Goal: Task Accomplishment & Management: Complete application form

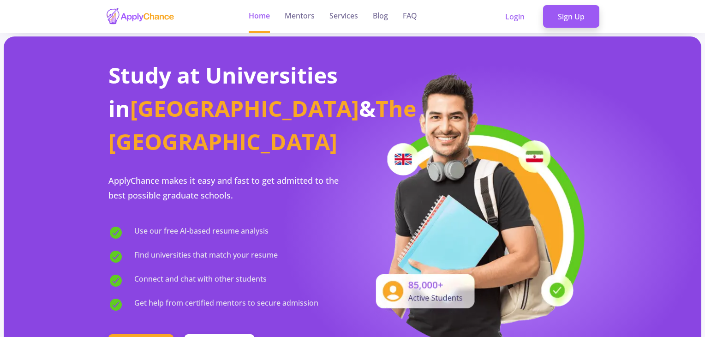
drag, startPoint x: 538, startPoint y: 98, endPoint x: 541, endPoint y: 80, distance: 18.1
click at [538, 98] on img at bounding box center [475, 207] width 226 height 275
click at [571, 11] on link "Sign Up" at bounding box center [571, 16] width 56 height 23
click at [493, 8] on link "Login" at bounding box center [514, 16] width 49 height 23
click at [502, 12] on link "Login" at bounding box center [514, 16] width 49 height 23
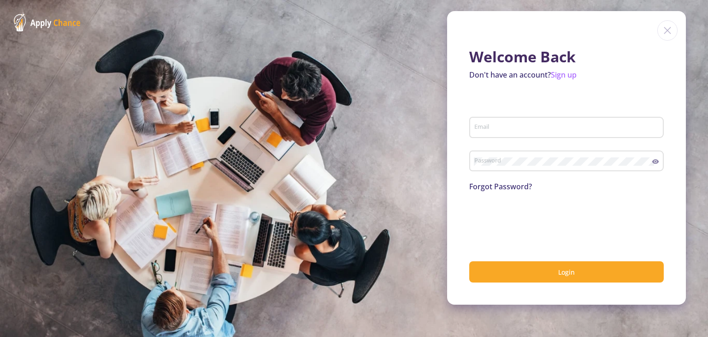
click at [521, 127] on input "Email" at bounding box center [568, 128] width 188 height 8
click at [510, 129] on input "Email" at bounding box center [568, 128] width 188 height 8
click at [550, 129] on input "Email" at bounding box center [568, 128] width 188 height 8
type input "[EMAIL_ADDRESS][DOMAIN_NAME]"
click at [470, 261] on button "Login" at bounding box center [567, 272] width 195 height 22
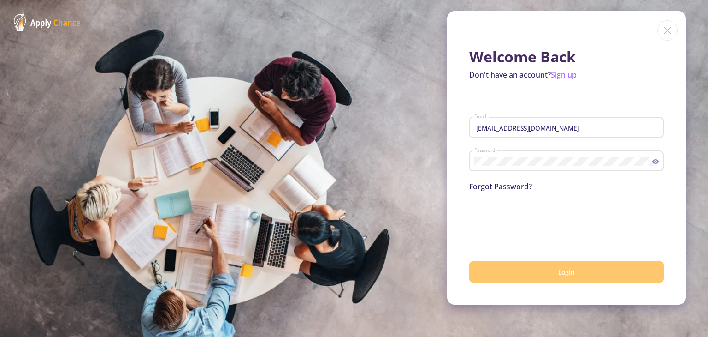
click at [538, 274] on button "Login" at bounding box center [567, 272] width 195 height 22
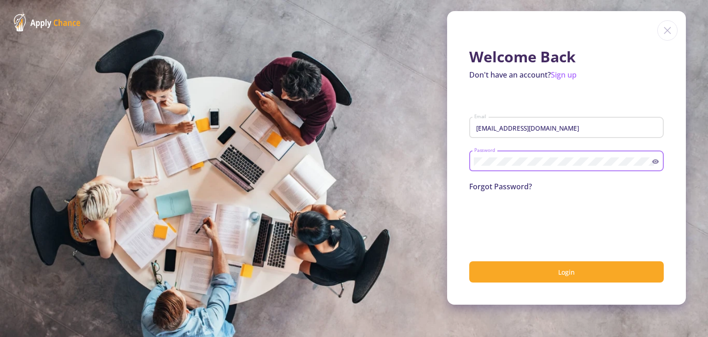
click at [470, 261] on button "Login" at bounding box center [567, 272] width 195 height 22
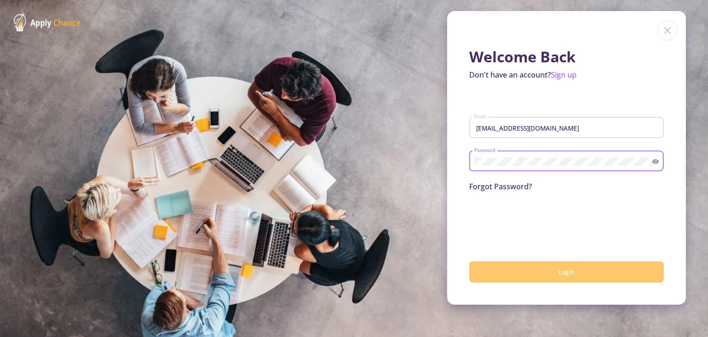
click at [562, 272] on span "Login" at bounding box center [567, 272] width 17 height 9
click at [550, 278] on button "Login" at bounding box center [567, 272] width 195 height 22
click at [549, 278] on button "submit" at bounding box center [567, 272] width 195 height 22
click at [548, 278] on button "Login" at bounding box center [567, 272] width 195 height 22
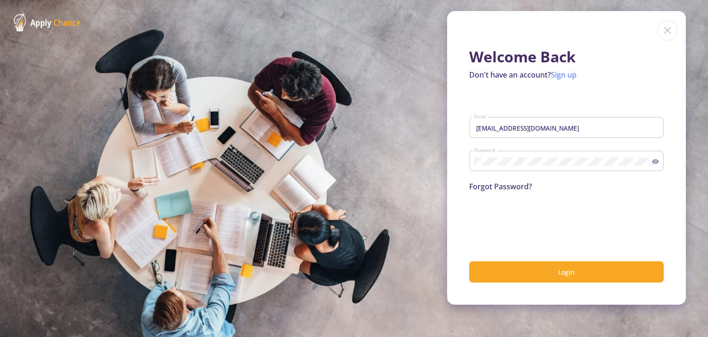
click at [567, 74] on link "Sign up" at bounding box center [564, 75] width 26 height 10
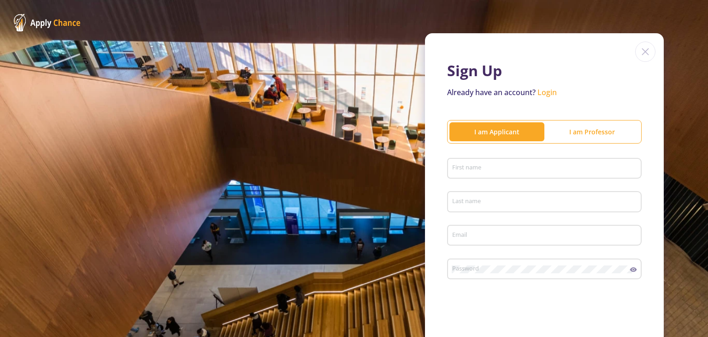
type input "[EMAIL_ADDRESS][DOMAIN_NAME]"
click at [568, 165] on input "First name" at bounding box center [546, 169] width 188 height 8
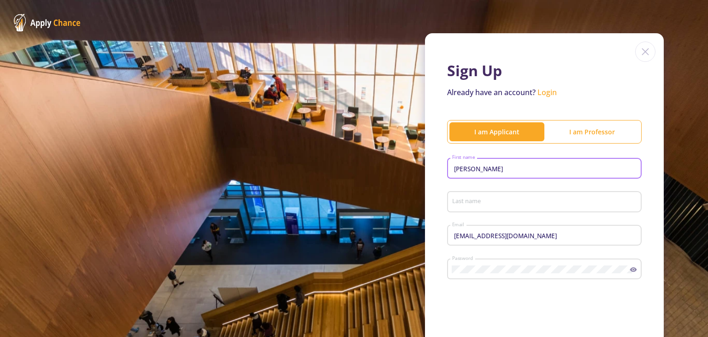
type input "Mohammad"
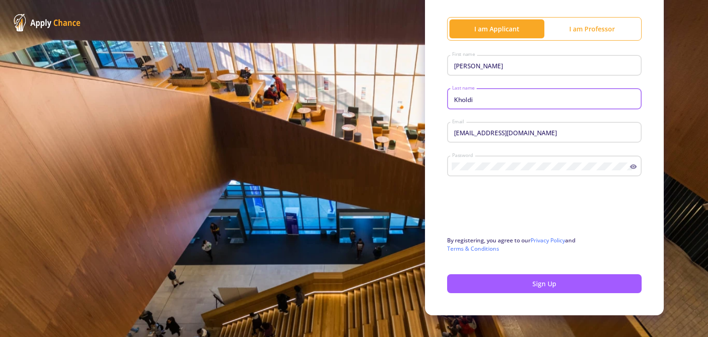
scroll to position [115, 0]
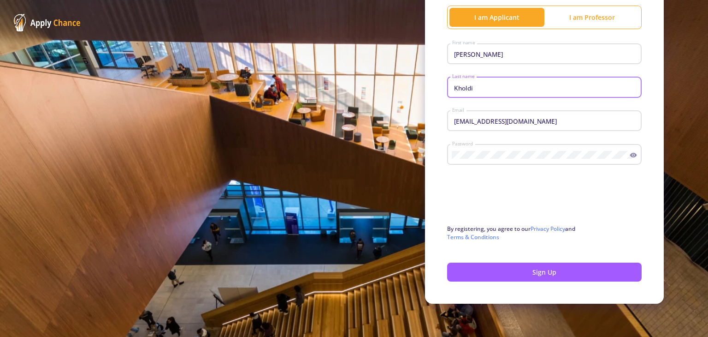
type input "Kholdi"
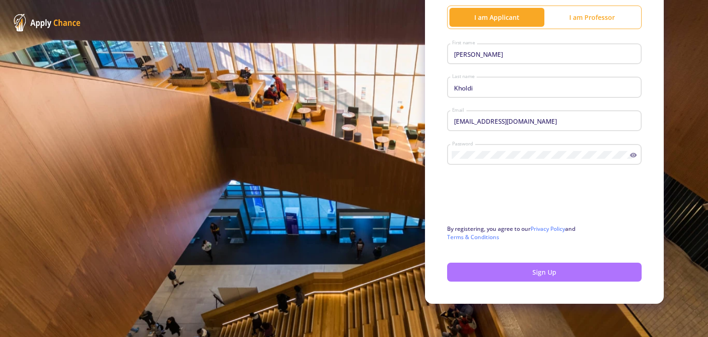
click at [506, 272] on button "Sign Up" at bounding box center [544, 271] width 195 height 19
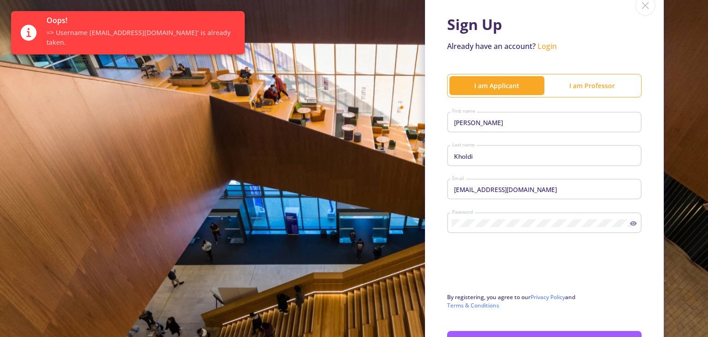
scroll to position [0, 0]
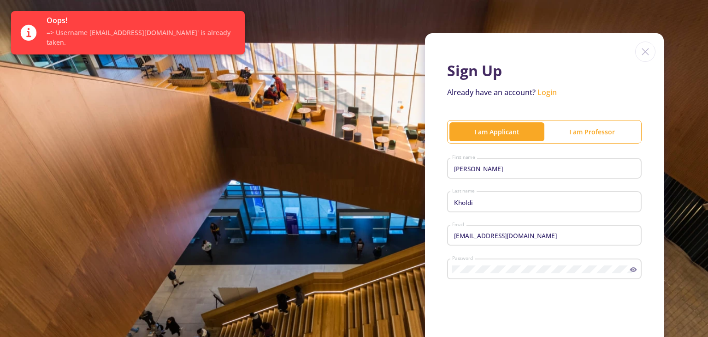
click at [548, 92] on link "Login" at bounding box center [547, 92] width 19 height 10
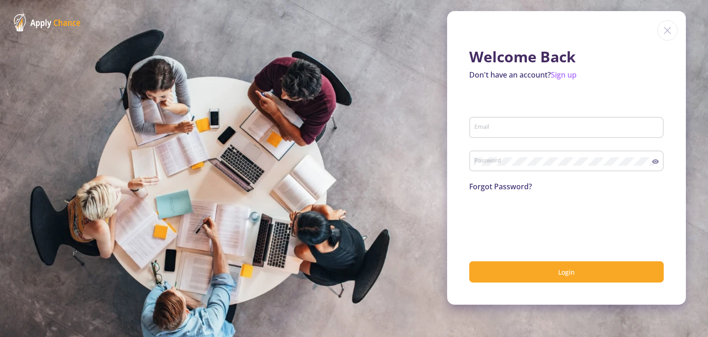
type input "[EMAIL_ADDRESS][DOMAIN_NAME]"
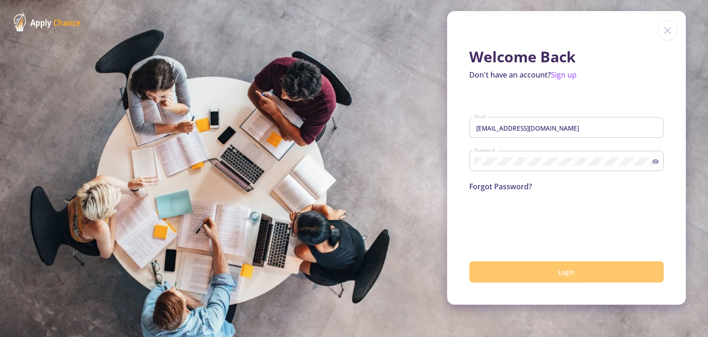
click at [554, 273] on button "Login" at bounding box center [567, 272] width 195 height 22
click at [557, 281] on button "Login" at bounding box center [567, 272] width 195 height 22
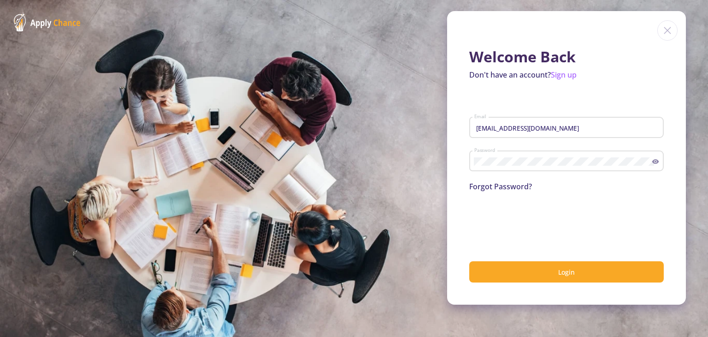
click at [499, 186] on link "Forgot Password?" at bounding box center [501, 186] width 63 height 10
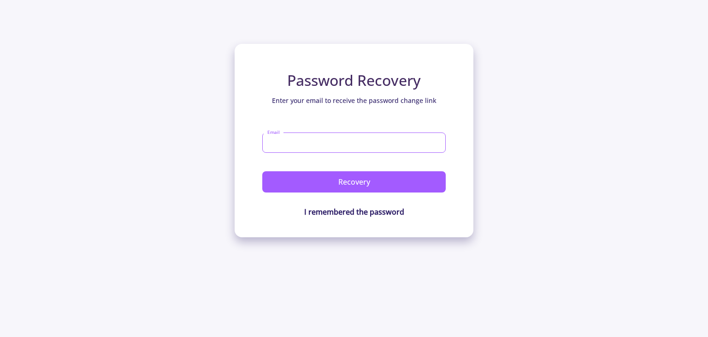
click at [370, 143] on input "Email" at bounding box center [354, 142] width 184 height 20
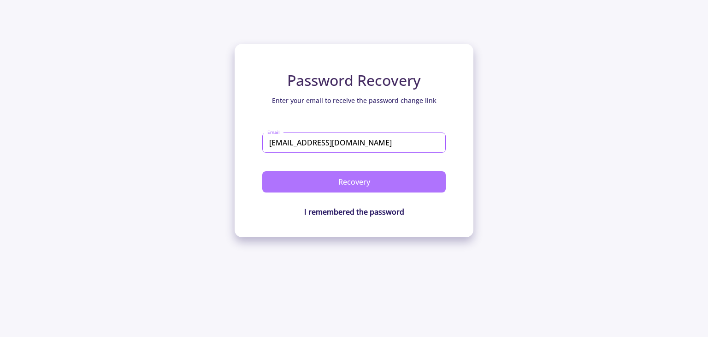
type input "[EMAIL_ADDRESS][DOMAIN_NAME]"
click at [429, 178] on button "Recovery" at bounding box center [354, 181] width 184 height 21
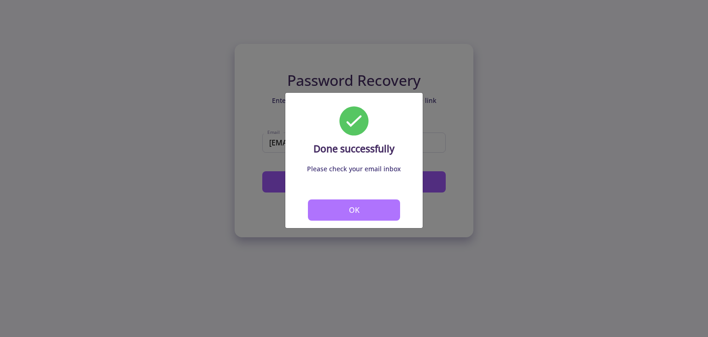
click at [383, 207] on button "OK" at bounding box center [354, 209] width 92 height 21
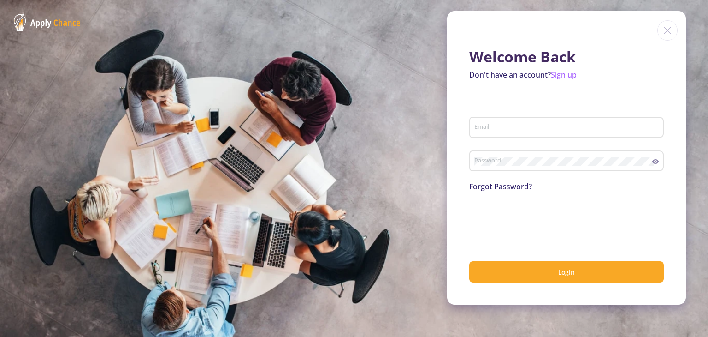
type input "[EMAIL_ADDRESS][DOMAIN_NAME]"
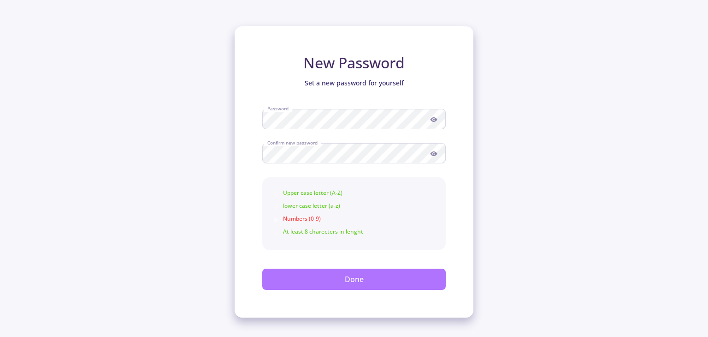
click at [309, 284] on button "Done" at bounding box center [354, 278] width 184 height 21
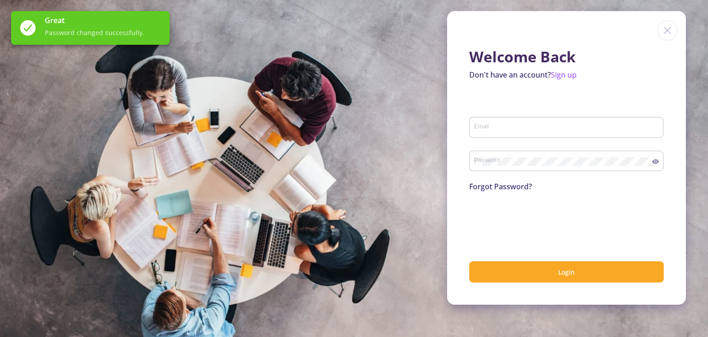
click at [529, 132] on div "Email" at bounding box center [567, 125] width 186 height 24
click at [517, 127] on input "Email" at bounding box center [568, 128] width 188 height 8
type input "[EMAIL_ADDRESS][DOMAIN_NAME]"
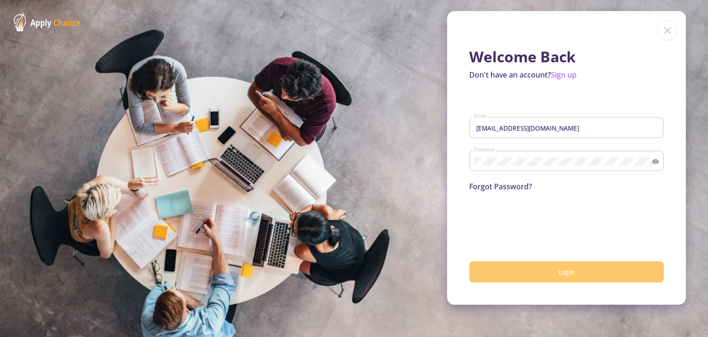
click at [537, 272] on button "Login" at bounding box center [567, 272] width 195 height 22
click at [531, 272] on button "Login" at bounding box center [567, 272] width 195 height 22
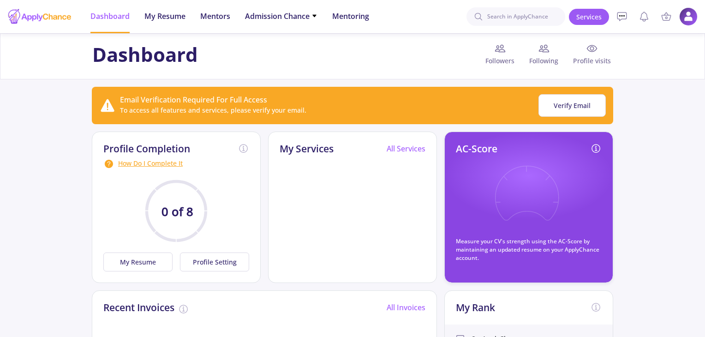
click at [171, 202] on circle at bounding box center [176, 210] width 59 height 59
click at [295, 154] on h2 "My Services" at bounding box center [306, 149] width 54 height 12
click at [172, 15] on span "My Resume" at bounding box center [164, 16] width 41 height 11
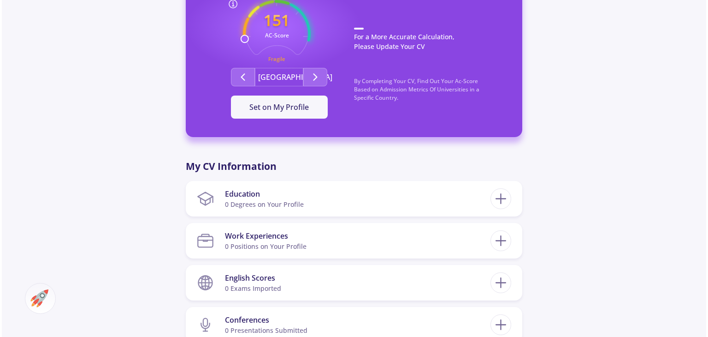
scroll to position [323, 0]
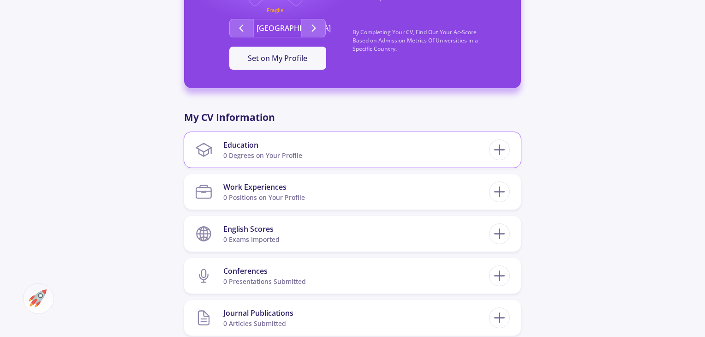
click at [321, 156] on section "Education 0 Degrees on Your Profile" at bounding box center [342, 150] width 294 height 28
click at [494, 152] on icon at bounding box center [499, 149] width 17 height 17
checkbox input "false"
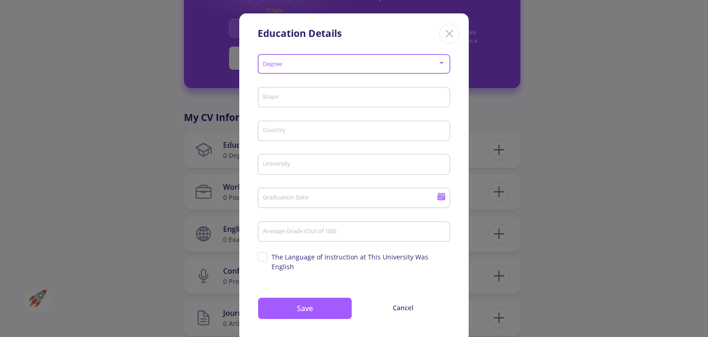
click at [364, 60] on div "Degree" at bounding box center [354, 62] width 184 height 23
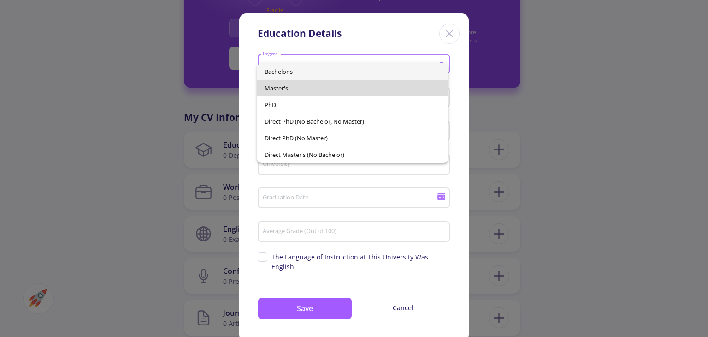
click at [331, 87] on span "Master's" at bounding box center [353, 88] width 176 height 17
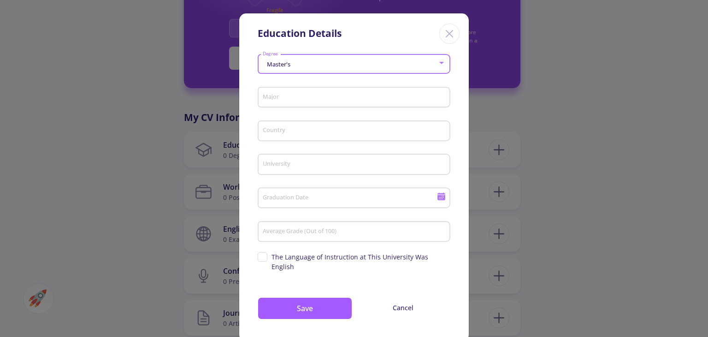
click at [331, 64] on div "Master's" at bounding box center [350, 64] width 176 height 7
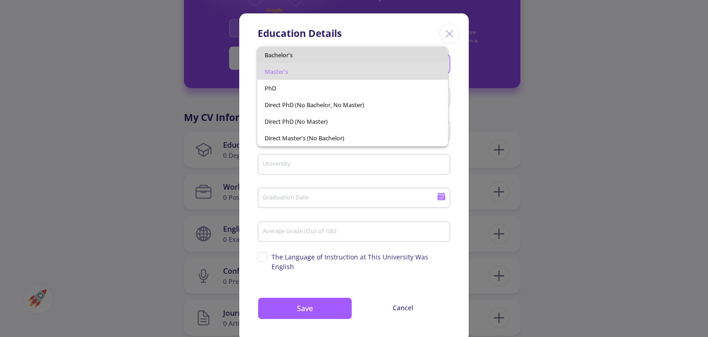
click at [328, 56] on span "Bachelor's" at bounding box center [353, 55] width 176 height 17
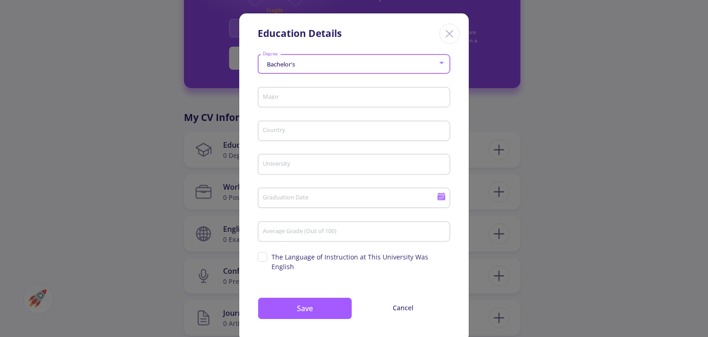
click at [290, 104] on div "Major" at bounding box center [354, 95] width 184 height 24
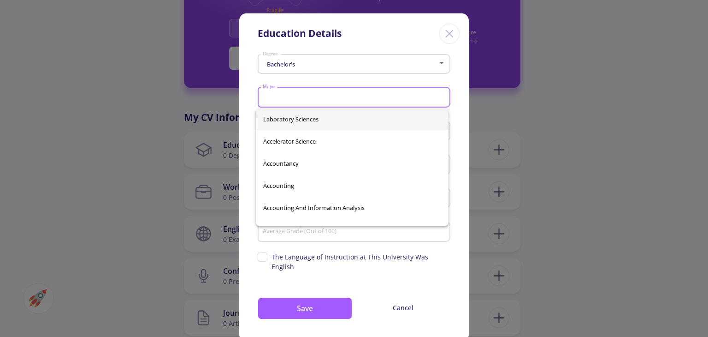
click at [291, 96] on input "Major" at bounding box center [355, 98] width 186 height 8
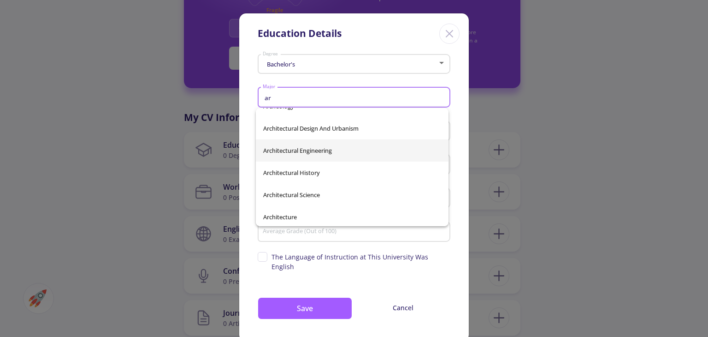
click at [346, 153] on span "Architectural Engineering" at bounding box center [352, 150] width 178 height 22
type input "Architectural Engineering"
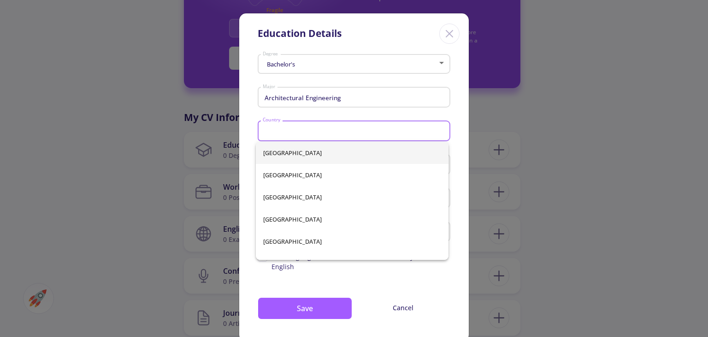
click at [297, 135] on input "Country" at bounding box center [355, 131] width 186 height 8
click at [290, 174] on span "[GEOGRAPHIC_DATA]" at bounding box center [352, 175] width 178 height 22
type input "[GEOGRAPHIC_DATA]"
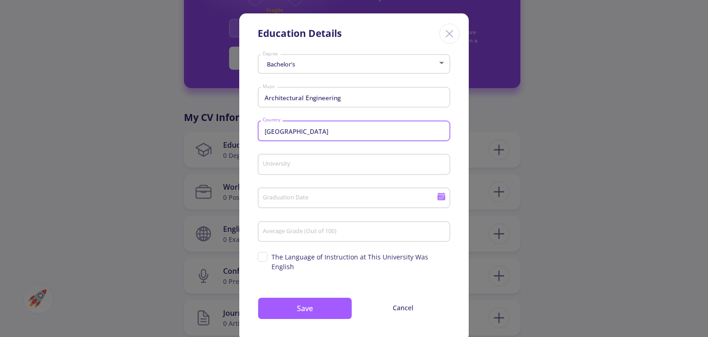
click at [290, 162] on input "University" at bounding box center [355, 165] width 186 height 8
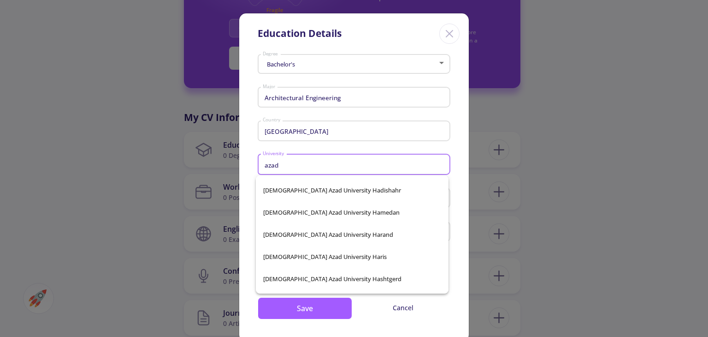
scroll to position [2168, 0]
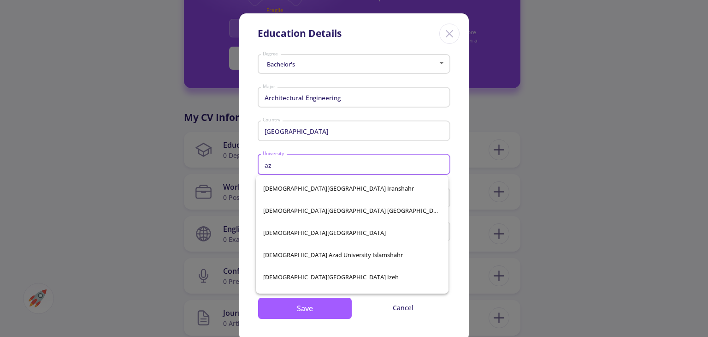
type input "a"
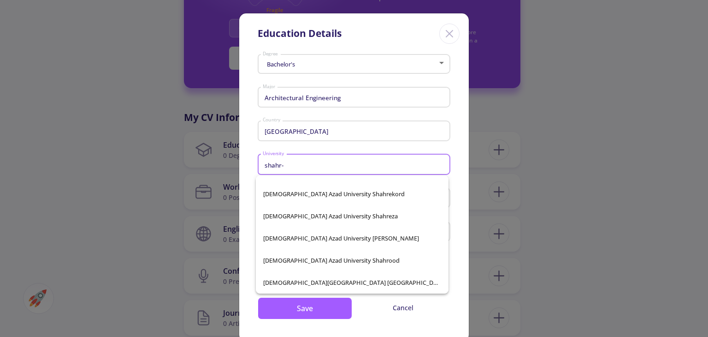
scroll to position [0, 0]
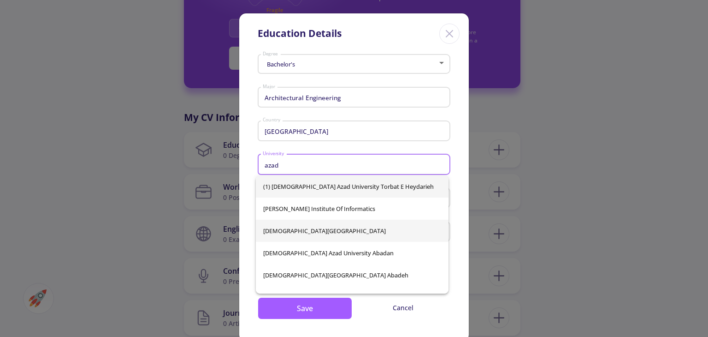
type input "azad"
click at [315, 238] on div "(1) [DEMOGRAPHIC_DATA][GEOGRAPHIC_DATA] Torbat e Heydarieh [PERSON_NAME] Instit…" at bounding box center [352, 234] width 193 height 118
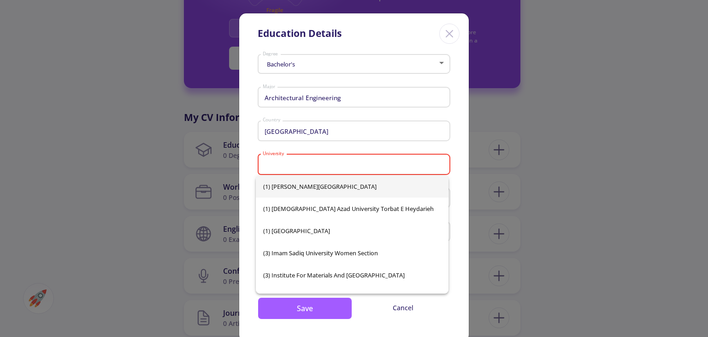
click at [363, 163] on input "University" at bounding box center [355, 165] width 186 height 8
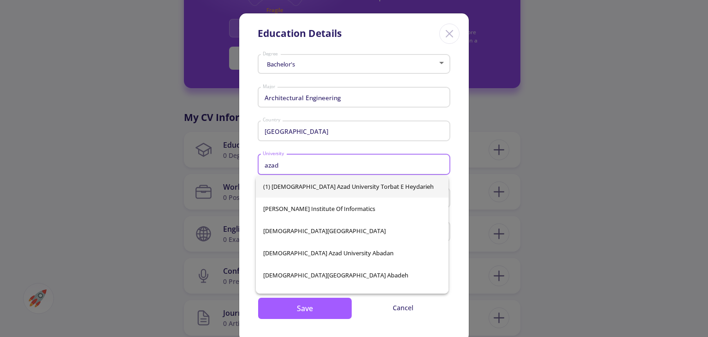
type input "azad"
click at [369, 141] on div "Iran Country" at bounding box center [354, 129] width 184 height 24
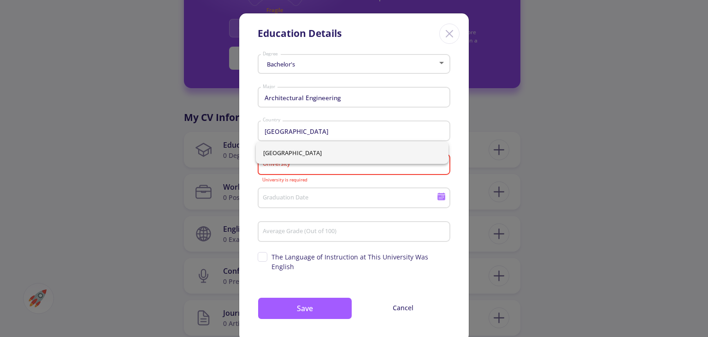
click at [233, 195] on div "Education Details Bachelor's Degree Architectural Engineering Major [GEOGRAPHIC…" at bounding box center [354, 168] width 708 height 337
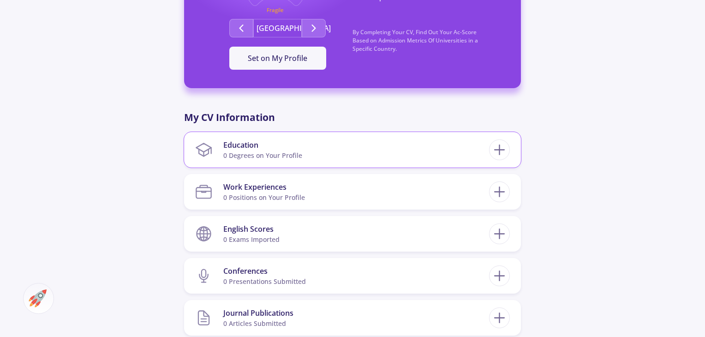
click at [280, 155] on div "0 Degrees on Your Profile" at bounding box center [262, 155] width 79 height 10
click at [481, 153] on section "Education 0 Degrees on Your Profile" at bounding box center [342, 150] width 294 height 28
click at [502, 151] on icon at bounding box center [499, 149] width 17 height 17
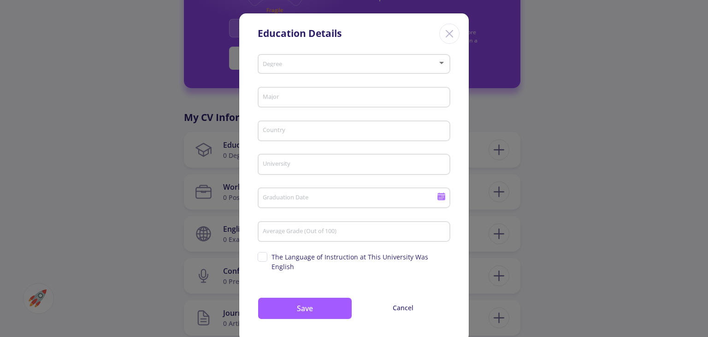
click at [297, 67] on span at bounding box center [351, 64] width 173 height 6
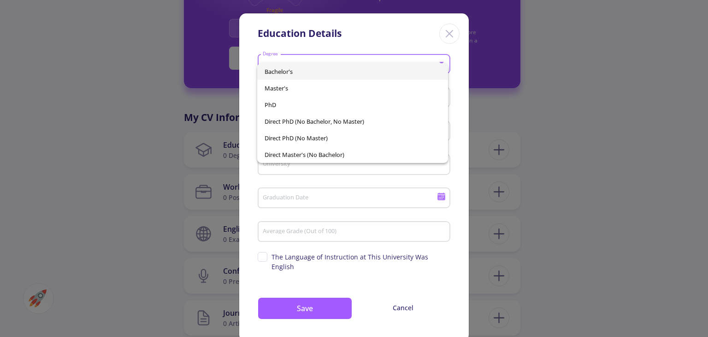
click at [302, 67] on span "Bachelor's" at bounding box center [353, 71] width 176 height 17
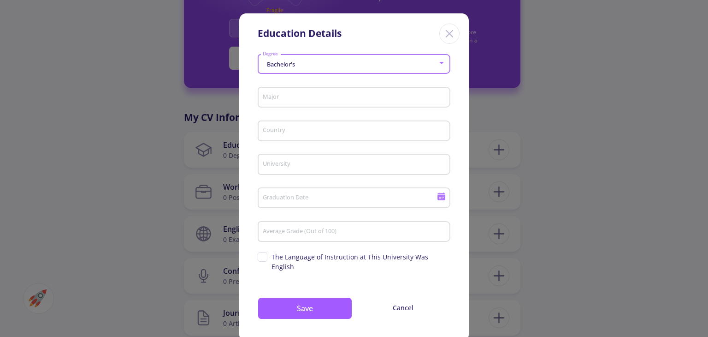
click at [309, 113] on div "Major" at bounding box center [354, 100] width 193 height 30
click at [301, 99] on input "Major" at bounding box center [355, 98] width 186 height 8
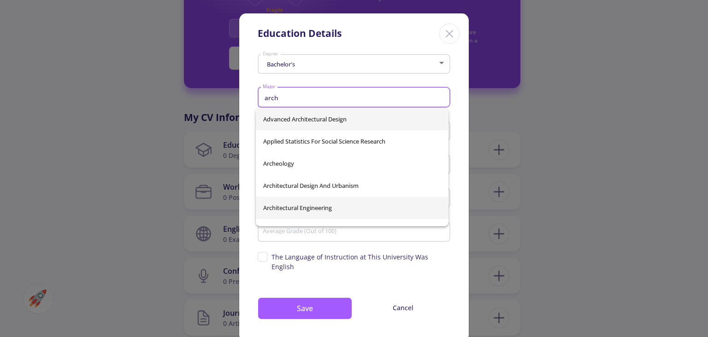
type input "arch"
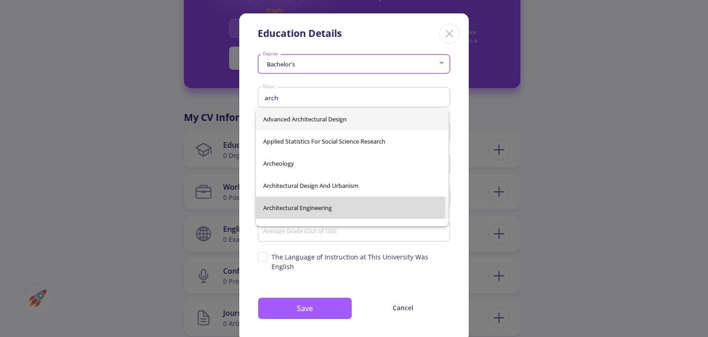
click at [324, 207] on div "Advanced Architectural Design Applied Statistics For Social Science Research Ar…" at bounding box center [352, 167] width 193 height 118
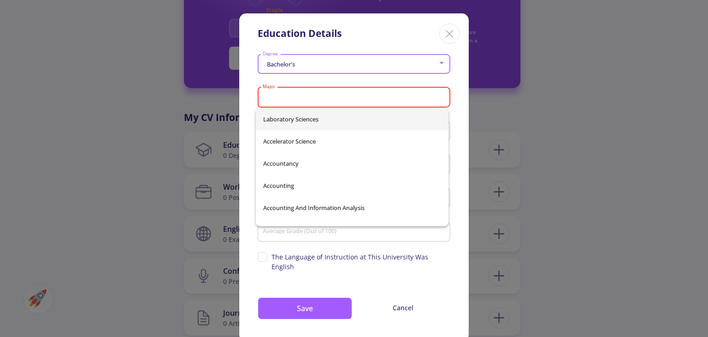
click at [312, 98] on input "Major" at bounding box center [355, 98] width 186 height 8
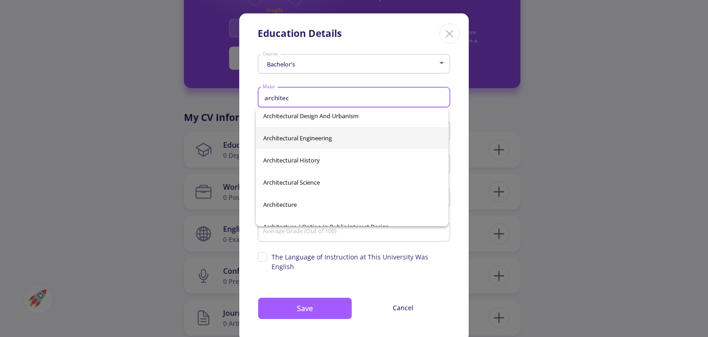
scroll to position [46, 0]
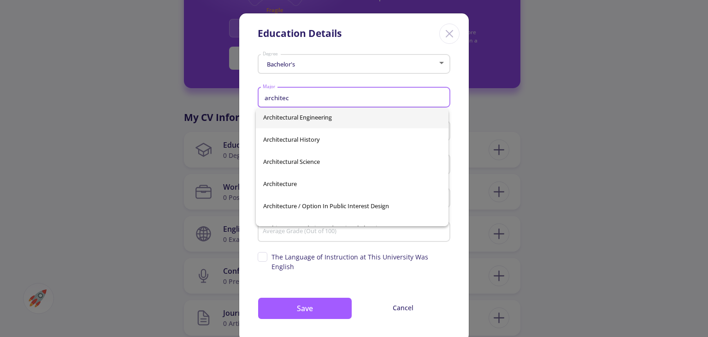
click at [328, 120] on span "Architectural Engineering" at bounding box center [352, 117] width 178 height 22
type input "Architectural Engineering"
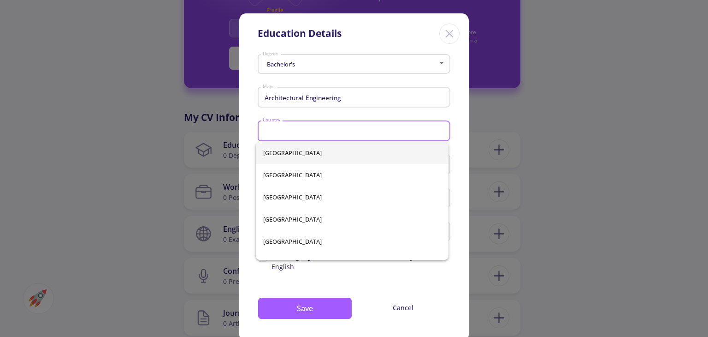
click at [327, 130] on input "Country" at bounding box center [355, 131] width 186 height 8
click at [325, 176] on span "[GEOGRAPHIC_DATA]" at bounding box center [352, 175] width 178 height 22
type input "[GEOGRAPHIC_DATA]"
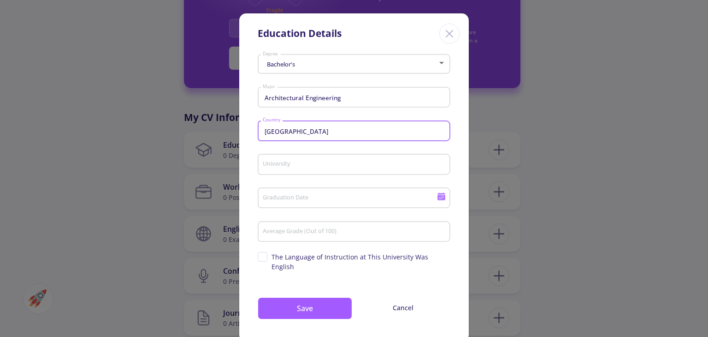
click at [316, 164] on input "University" at bounding box center [355, 165] width 186 height 8
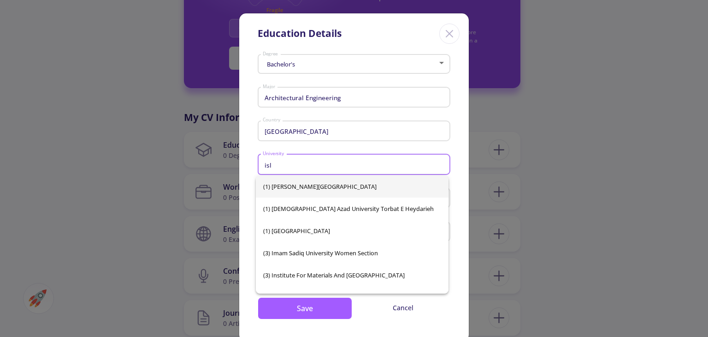
click at [311, 168] on input "isl" at bounding box center [355, 165] width 186 height 8
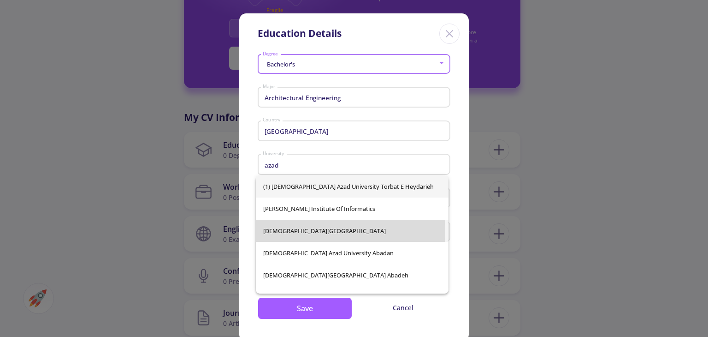
click at [322, 231] on span "[DEMOGRAPHIC_DATA][GEOGRAPHIC_DATA]" at bounding box center [352, 231] width 178 height 22
type input "[DEMOGRAPHIC_DATA][GEOGRAPHIC_DATA]"
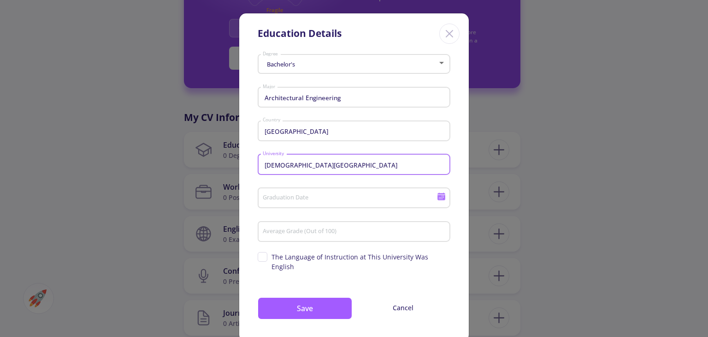
click at [319, 198] on input "Graduation Date" at bounding box center [351, 198] width 178 height 8
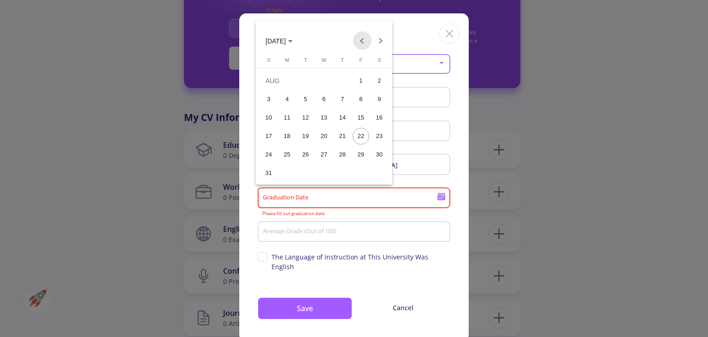
click at [363, 38] on button "Previous month" at bounding box center [362, 40] width 18 height 18
click at [357, 41] on button "Previous month" at bounding box center [362, 40] width 18 height 18
click at [358, 41] on button "Previous month" at bounding box center [362, 40] width 18 height 18
click at [286, 41] on span "[DATE]" at bounding box center [276, 40] width 20 height 7
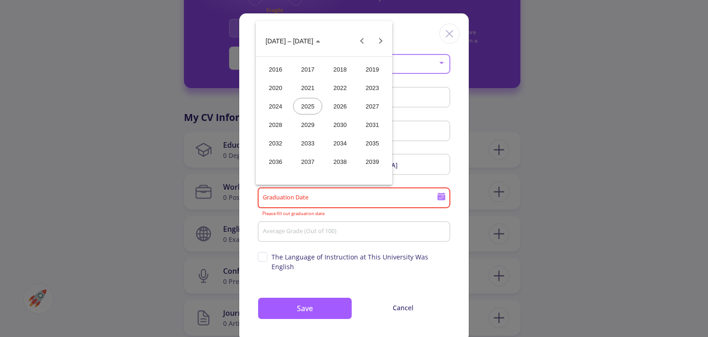
click at [285, 101] on div "2024" at bounding box center [275, 106] width 29 height 17
click at [301, 105] on div "JUN" at bounding box center [307, 106] width 29 height 17
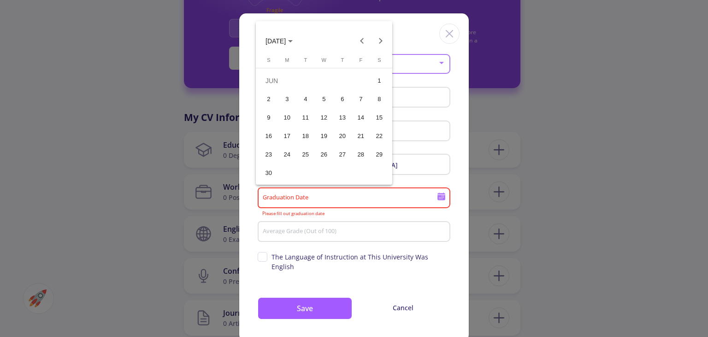
click at [294, 120] on div "10" at bounding box center [287, 117] width 17 height 17
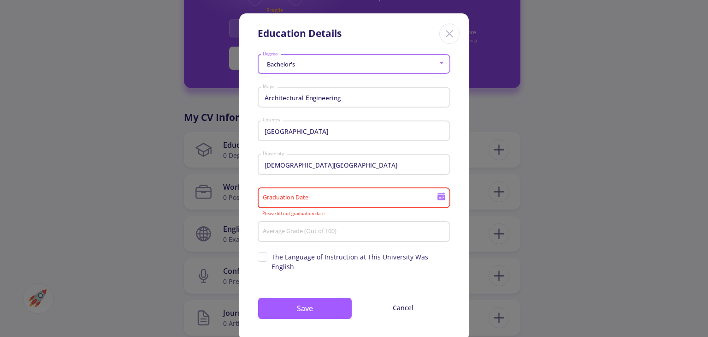
type input "[DATE]"
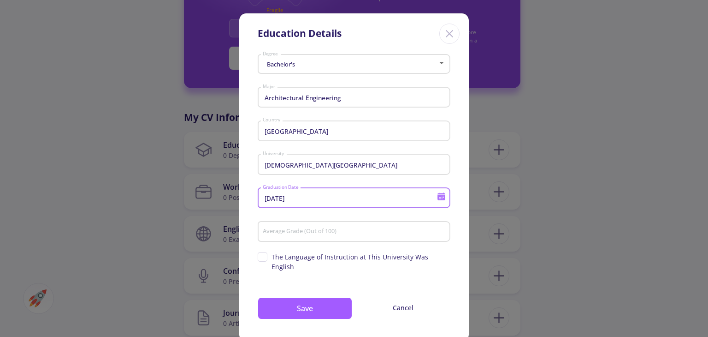
click at [369, 233] on input "Average Grade (Out of 100)" at bounding box center [355, 232] width 186 height 8
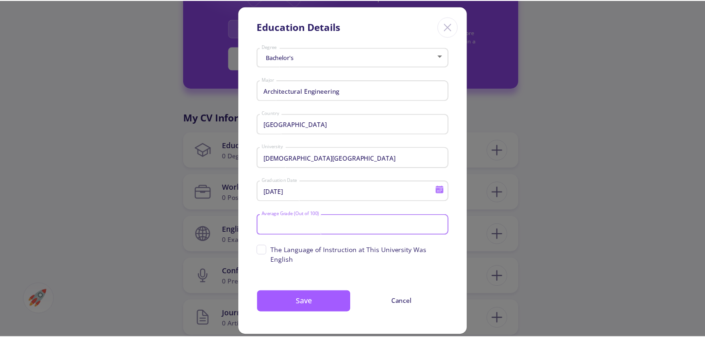
scroll to position [9, 0]
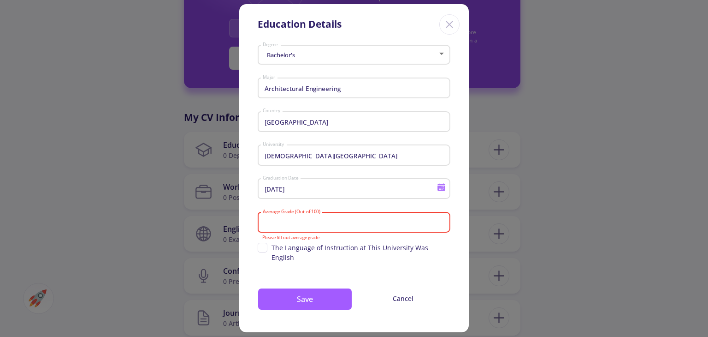
paste input "89.3"
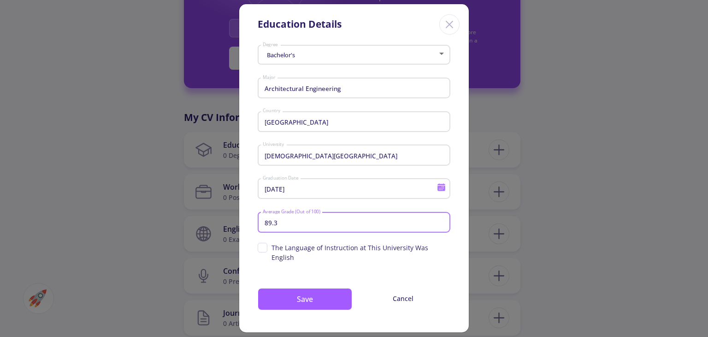
type input "89.3"
click at [262, 251] on span "The Language of Instruction at This University Was English" at bounding box center [354, 252] width 193 height 19
click at [262, 249] on input "The Language of Instruction at This University Was English" at bounding box center [261, 246] width 6 height 6
click at [277, 224] on input "89.3" at bounding box center [355, 223] width 186 height 8
click at [311, 250] on span "The Language of Instruction at This University Was English" at bounding box center [361, 252] width 179 height 19
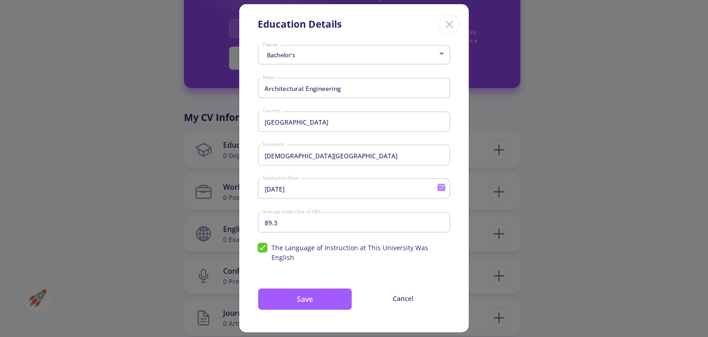
click at [264, 249] on input "The Language of Instruction at This University Was English" at bounding box center [261, 246] width 6 height 6
checkbox input "false"
click at [301, 292] on button "Save" at bounding box center [305, 299] width 95 height 22
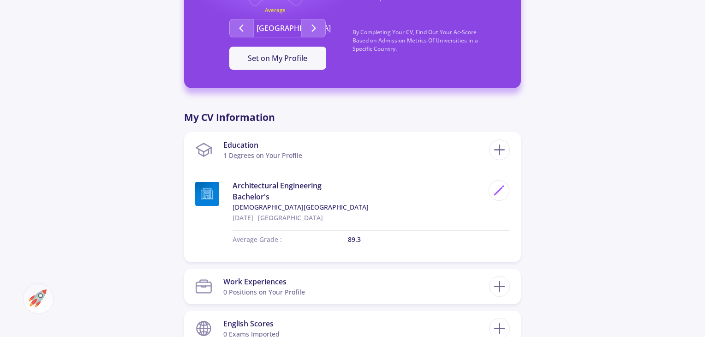
scroll to position [461, 0]
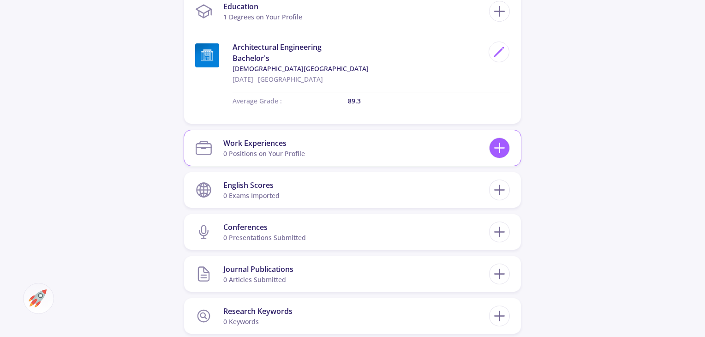
click at [494, 150] on icon at bounding box center [499, 147] width 17 height 17
checkbox input "false"
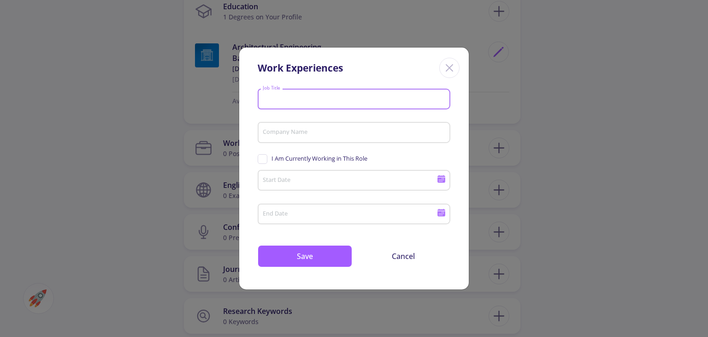
click at [404, 97] on input "Job Title" at bounding box center [355, 99] width 186 height 8
type input "ش"
type input "a"
type input "Architect"
click at [402, 133] on input "Company Name" at bounding box center [355, 133] width 186 height 8
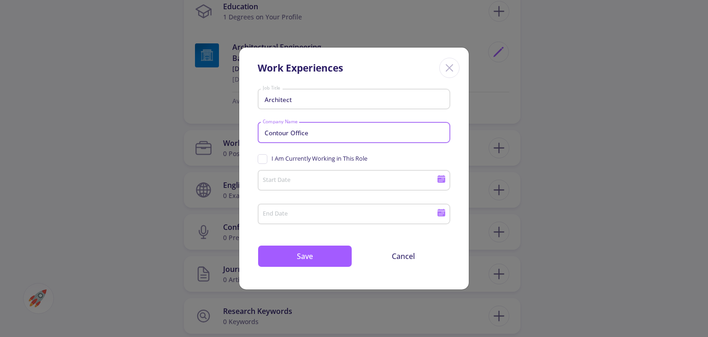
type input "Contour Office"
click at [318, 161] on span "I Am Currently Working in This Role" at bounding box center [320, 158] width 96 height 9
click at [264, 160] on input "I Am Currently Working in This Role" at bounding box center [261, 157] width 6 height 6
checkbox input "true"
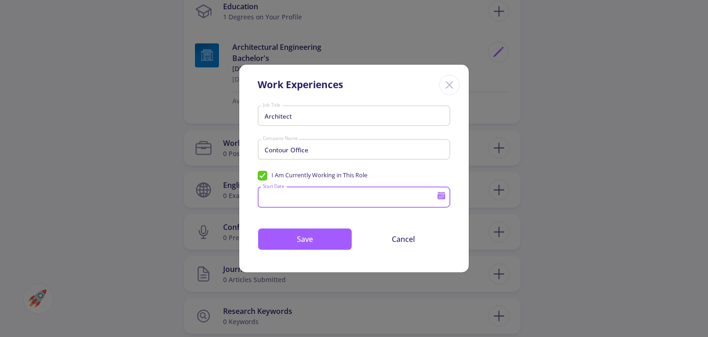
click at [323, 197] on input "Start Date" at bounding box center [351, 197] width 178 height 8
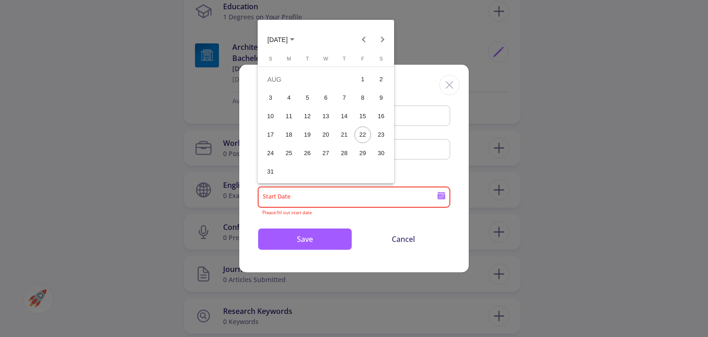
click at [302, 39] on button "[DATE]" at bounding box center [281, 39] width 42 height 18
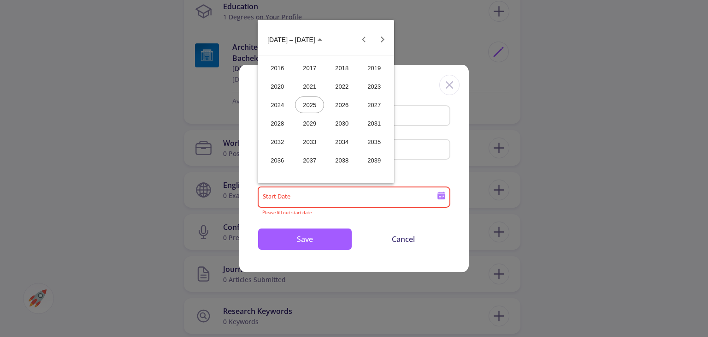
click at [278, 102] on div "2024" at bounding box center [277, 104] width 29 height 17
click at [339, 108] on div "[DATE]" at bounding box center [341, 104] width 29 height 17
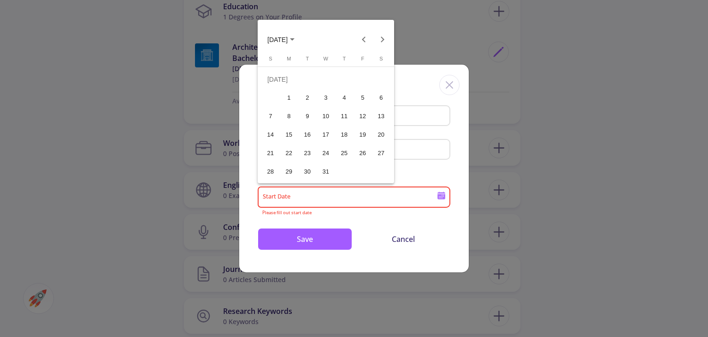
click at [341, 116] on div "11" at bounding box center [344, 116] width 17 height 17
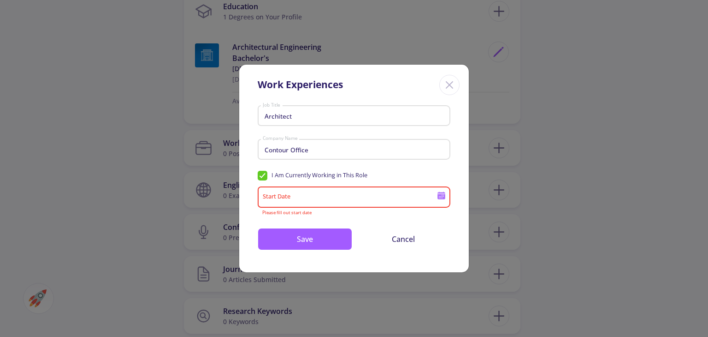
type input "[DATE]"
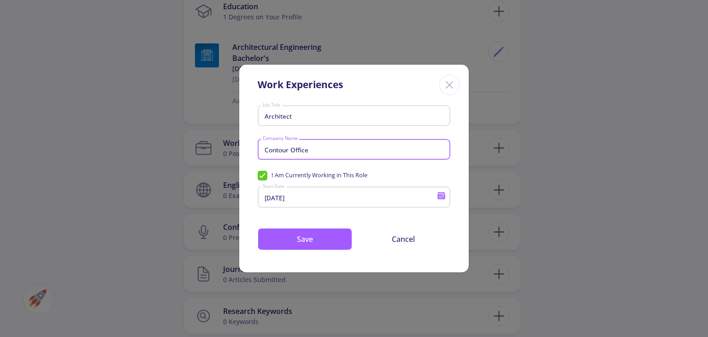
click at [290, 149] on input "Contour Office" at bounding box center [355, 150] width 186 height 8
drag, startPoint x: 299, startPoint y: 118, endPoint x: 243, endPoint y: 113, distance: 56.0
click at [243, 113] on div "Architect Job Title Contour Office Company Name I Am Currently Working in This …" at bounding box center [354, 187] width 230 height 170
click at [290, 151] on input "Contour Office" at bounding box center [355, 150] width 186 height 8
paste input "Architect"
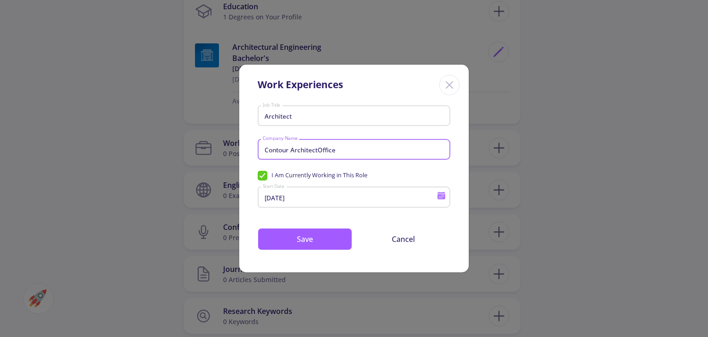
type input "Contour Office"
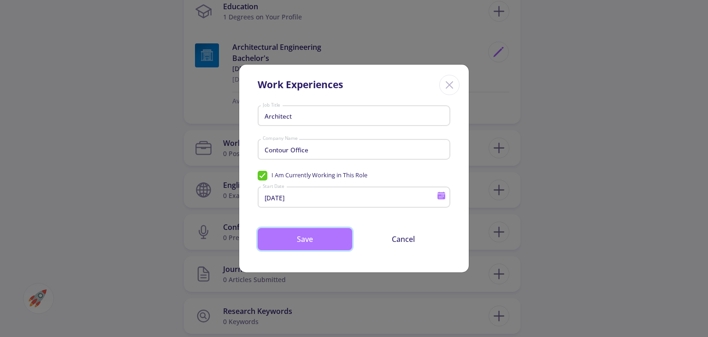
click at [322, 232] on button "Save" at bounding box center [305, 239] width 95 height 22
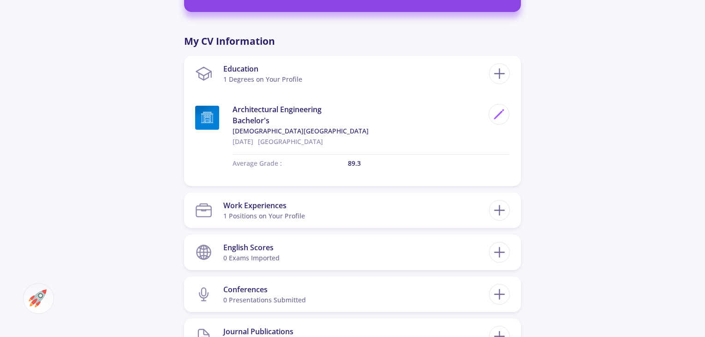
scroll to position [415, 0]
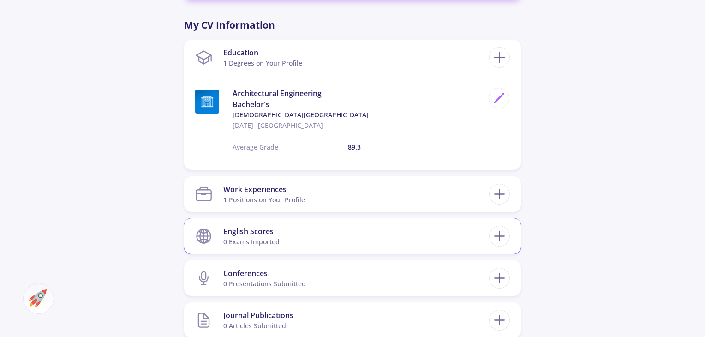
click at [395, 240] on section "English Scores 0 exams imported" at bounding box center [342, 236] width 294 height 28
click at [501, 240] on icon at bounding box center [499, 235] width 17 height 17
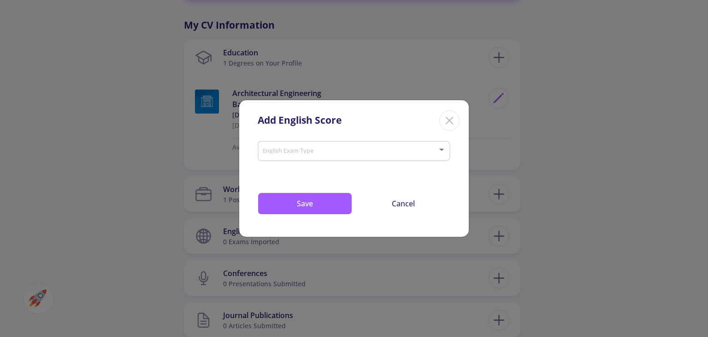
click at [326, 157] on div "English Exam Type" at bounding box center [354, 148] width 184 height 23
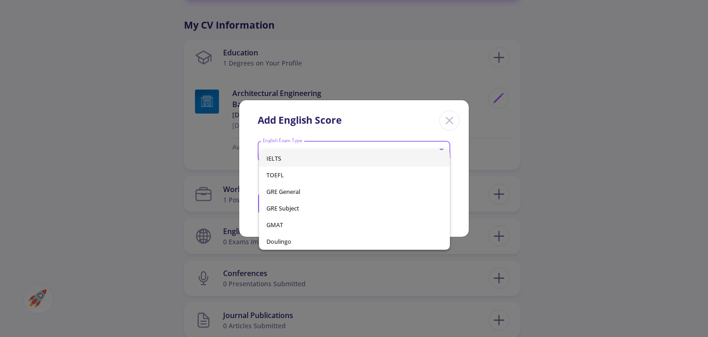
click at [594, 196] on div at bounding box center [354, 168] width 708 height 337
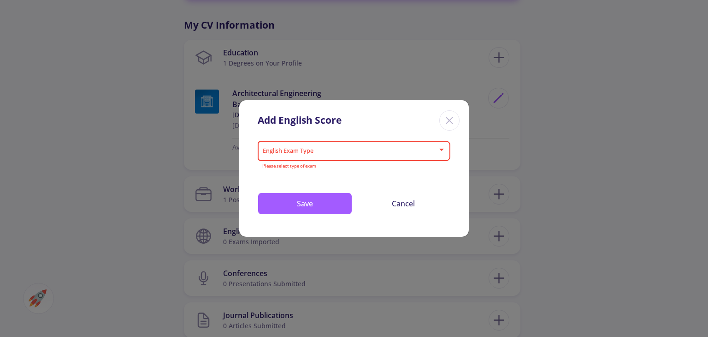
click at [448, 118] on line "Close" at bounding box center [449, 120] width 6 height 6
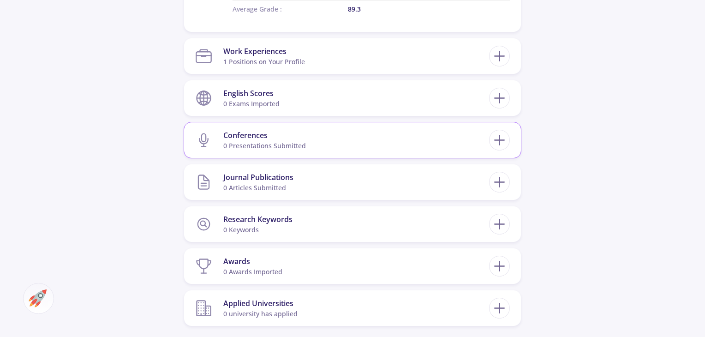
scroll to position [600, 0]
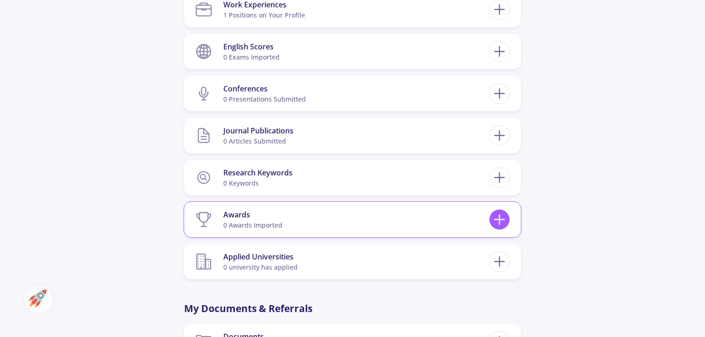
click at [505, 221] on icon at bounding box center [499, 219] width 17 height 17
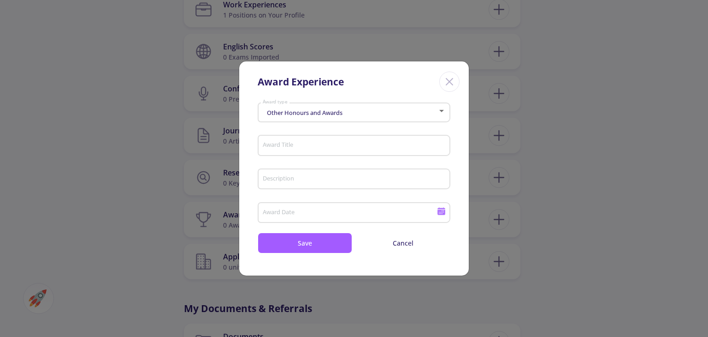
click at [344, 116] on div "Other Honours and Awards" at bounding box center [350, 112] width 176 height 7
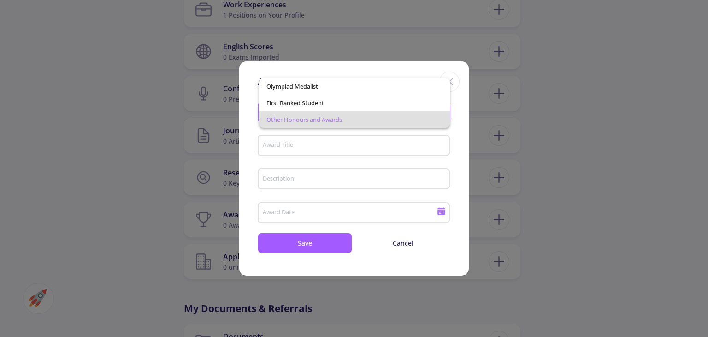
click at [351, 144] on div at bounding box center [354, 168] width 708 height 337
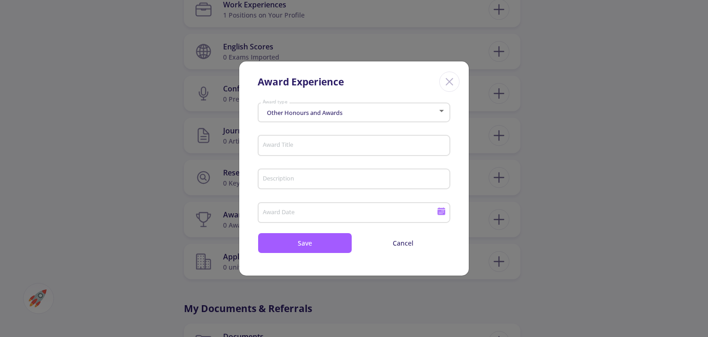
click at [349, 181] on input "Description" at bounding box center [355, 179] width 186 height 8
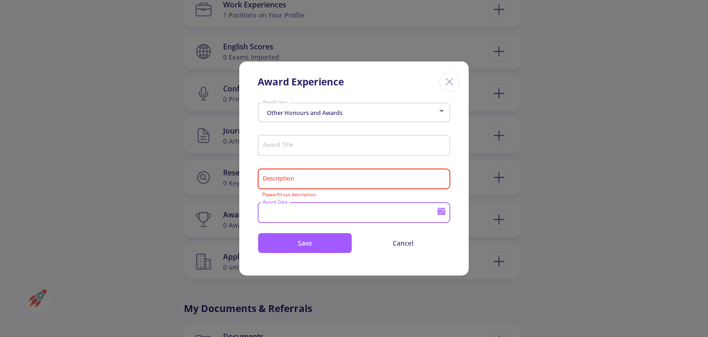
click at [343, 209] on input "Award Date" at bounding box center [351, 213] width 178 height 8
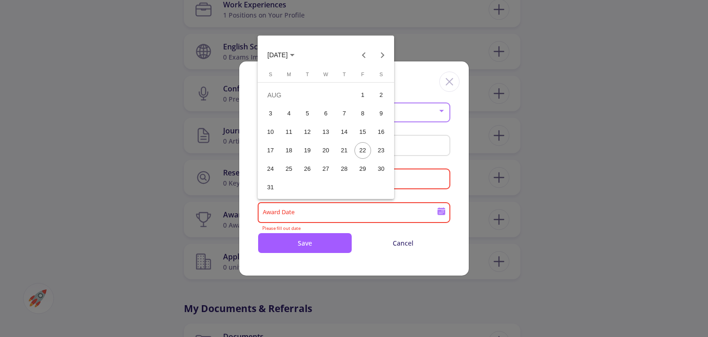
click at [440, 177] on div at bounding box center [354, 168] width 708 height 337
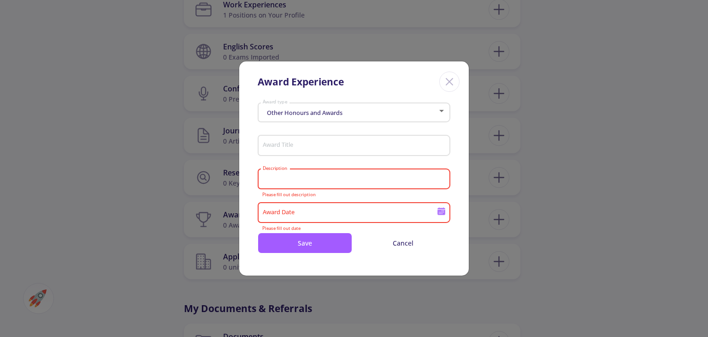
click at [416, 181] on input "Description" at bounding box center [355, 179] width 186 height 8
click at [389, 144] on input "Award Title" at bounding box center [355, 146] width 186 height 8
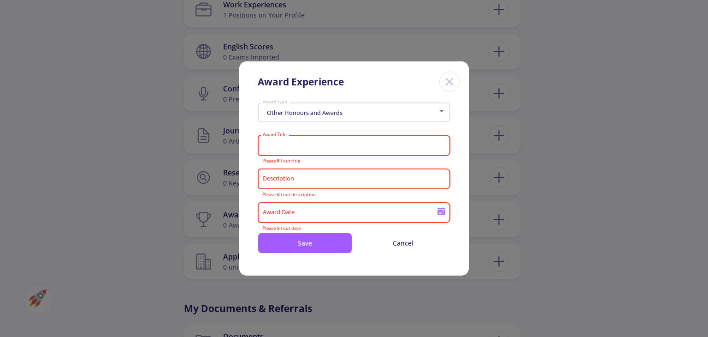
paste input "University Pavi"
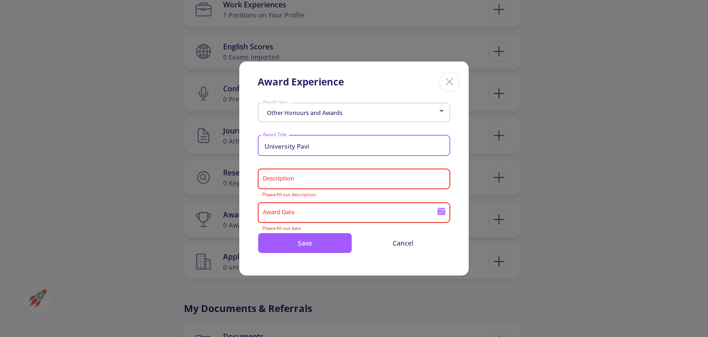
type input "University Pavi"
click at [327, 178] on input "Description" at bounding box center [355, 179] width 186 height 8
paste input "Achieved Second"
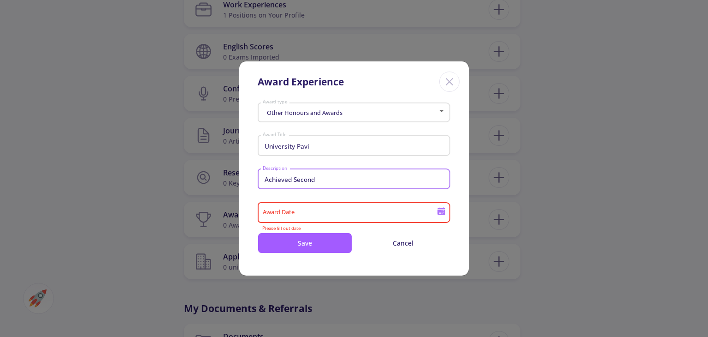
type input "Achieved Second"
click at [353, 211] on input "Award Date" at bounding box center [351, 213] width 178 height 8
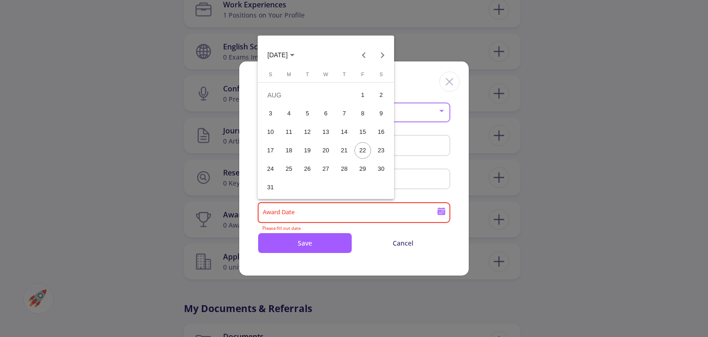
click at [302, 49] on button "[DATE]" at bounding box center [281, 55] width 42 height 18
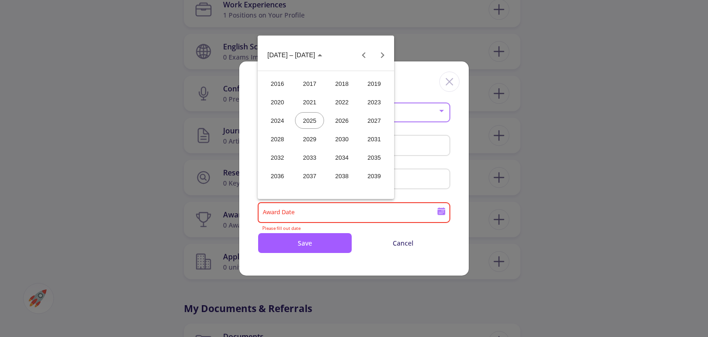
click at [281, 119] on div "2024" at bounding box center [277, 120] width 29 height 17
click at [317, 100] on div "FEB" at bounding box center [309, 102] width 29 height 17
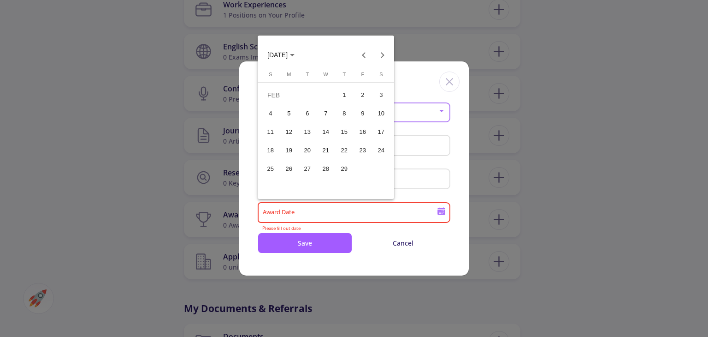
click at [347, 113] on div "8" at bounding box center [344, 113] width 17 height 17
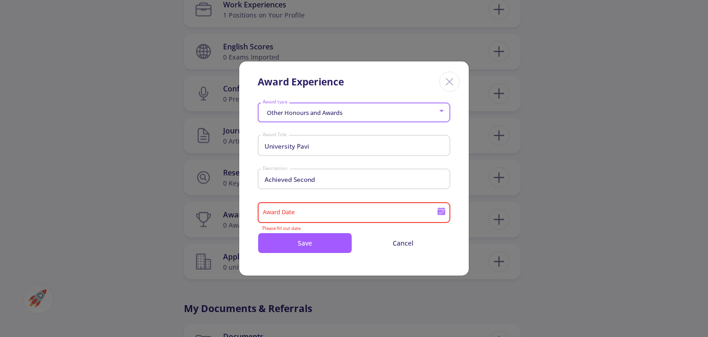
type input "[DATE]"
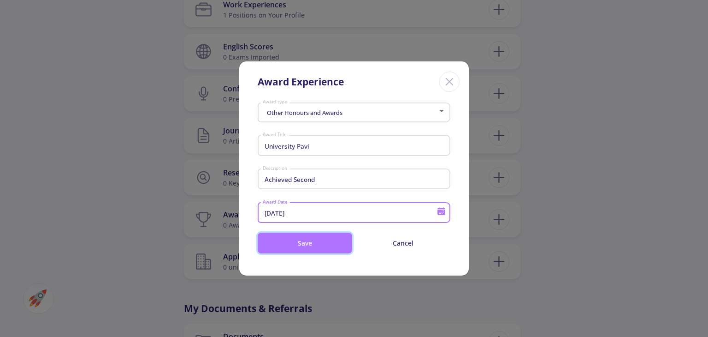
click at [335, 248] on button "Save" at bounding box center [305, 242] width 95 height 21
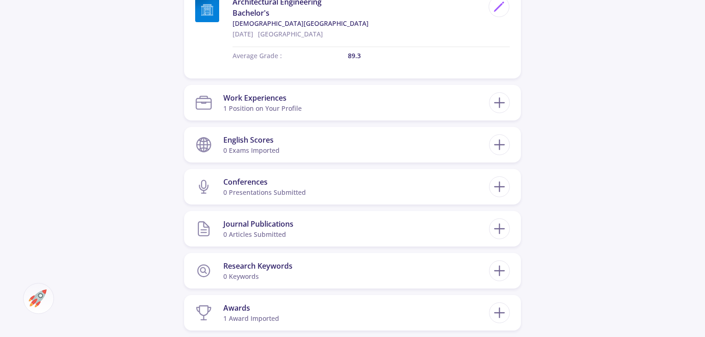
scroll to position [507, 0]
click at [502, 137] on icon at bounding box center [499, 143] width 17 height 17
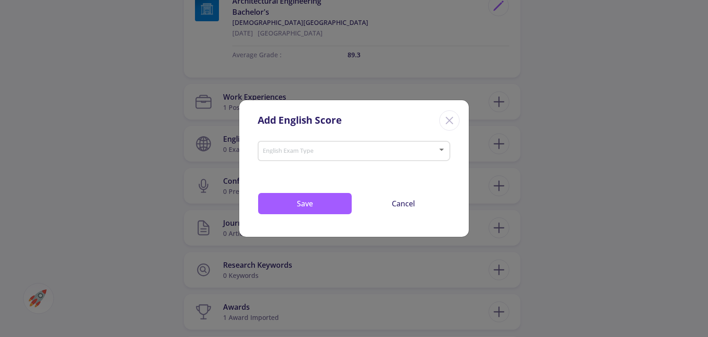
click at [363, 157] on div "English Exam Type" at bounding box center [354, 148] width 184 height 23
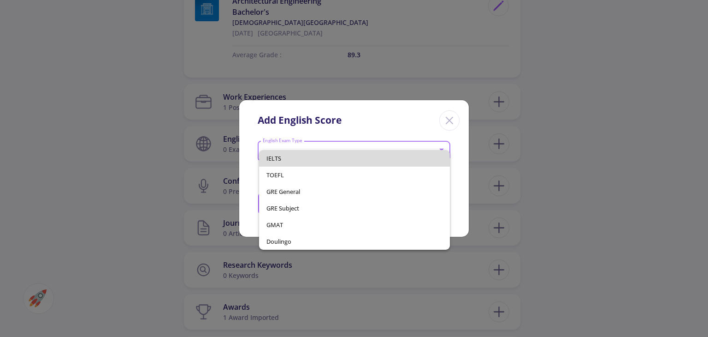
click at [358, 160] on span "IELTS" at bounding box center [355, 158] width 176 height 17
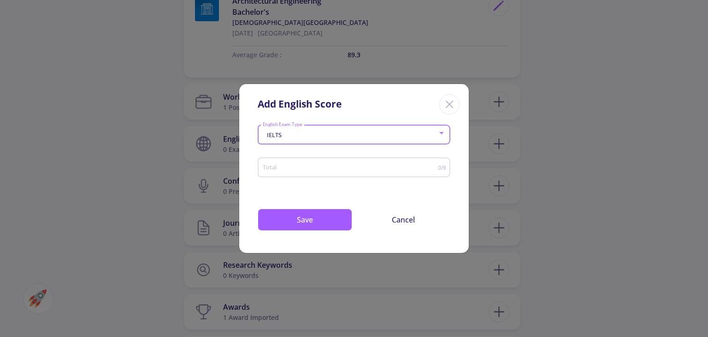
click at [354, 168] on input "Total" at bounding box center [350, 167] width 176 height 7
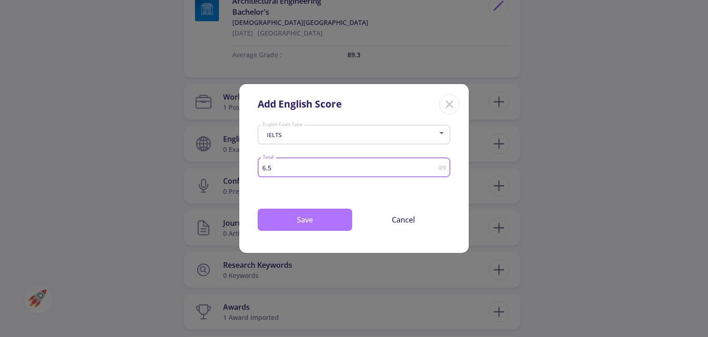
type input "6.5"
click at [330, 220] on button "Save" at bounding box center [305, 219] width 95 height 22
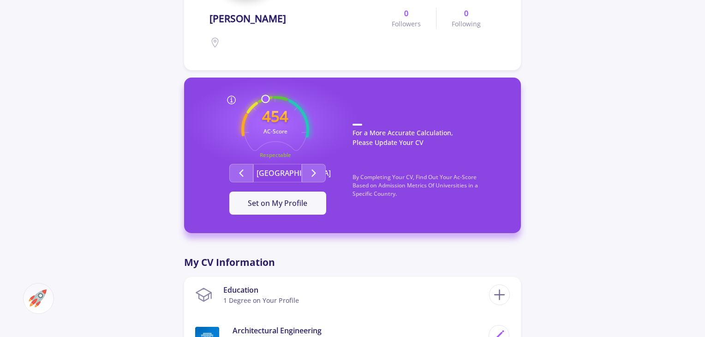
scroll to position [138, 0]
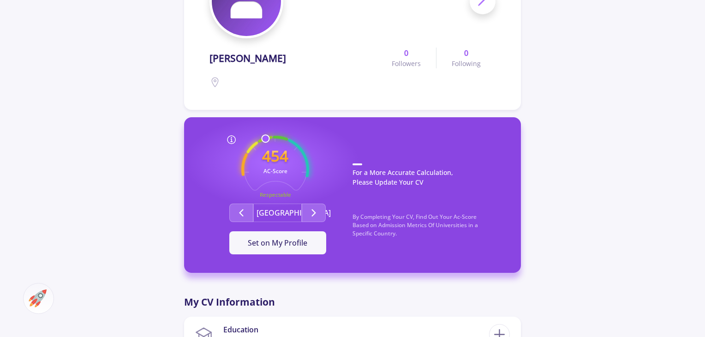
click at [283, 211] on button "[GEOGRAPHIC_DATA]" at bounding box center [277, 212] width 48 height 18
click at [241, 211] on icon "Second group" at bounding box center [241, 212] width 11 height 11
click at [313, 207] on icon "Second group" at bounding box center [313, 212] width 11 height 11
click at [243, 213] on icon "Second group" at bounding box center [241, 212] width 11 height 11
click at [316, 213] on icon "Second group" at bounding box center [313, 212] width 11 height 11
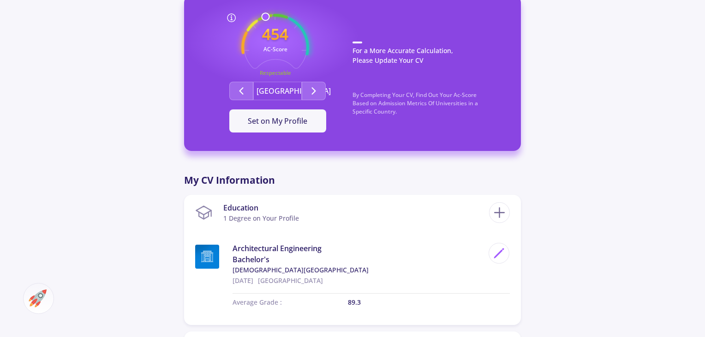
scroll to position [277, 0]
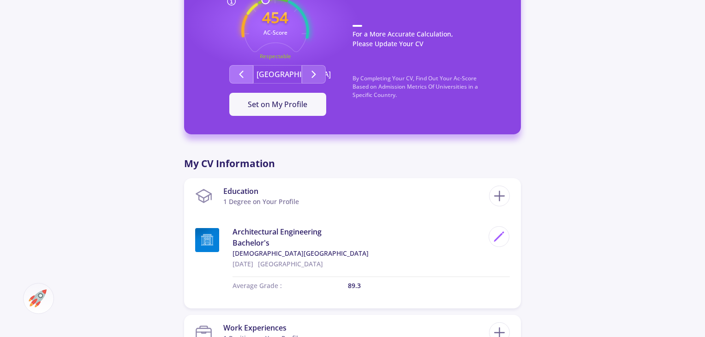
click at [244, 80] on button "Second group" at bounding box center [241, 74] width 24 height 18
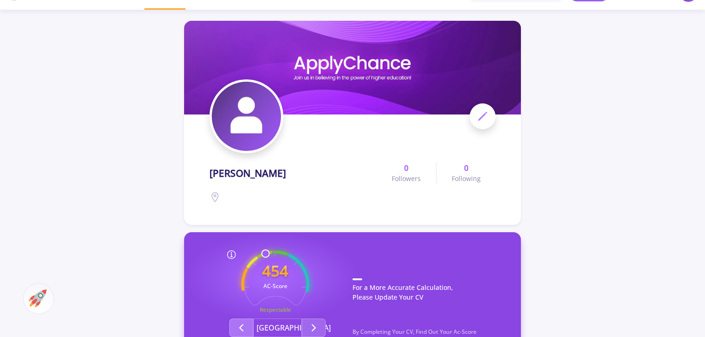
scroll to position [0, 0]
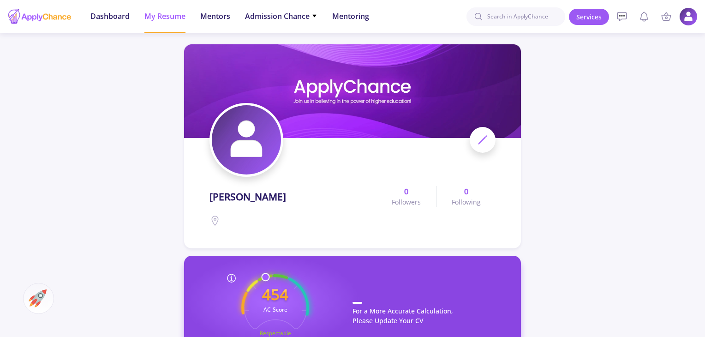
click at [362, 91] on img at bounding box center [352, 91] width 337 height 94
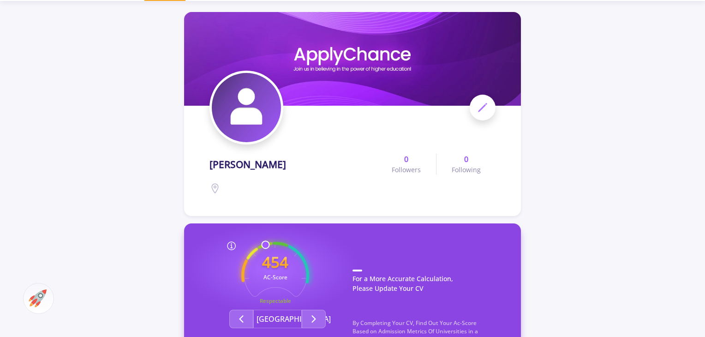
scroll to position [46, 0]
